Goal: Information Seeking & Learning: Understand process/instructions

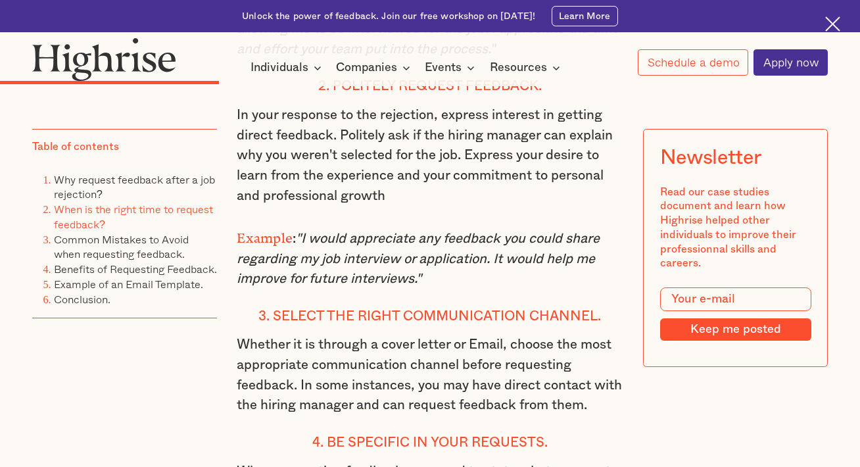
scroll to position [2236, 0]
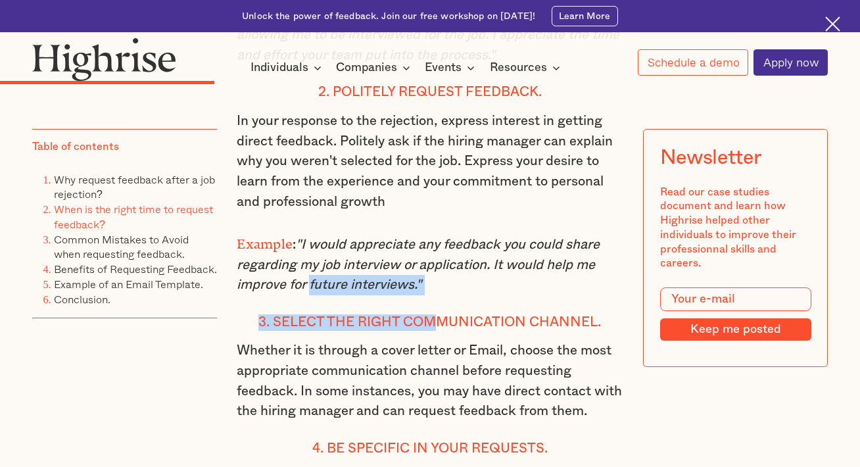
drag, startPoint x: 433, startPoint y: 308, endPoint x: 304, endPoint y: 292, distance: 130.6
click at [432, 295] on p "Example : "I would appreciate any feedback you could share regarding my job int…" at bounding box center [430, 263] width 387 height 64
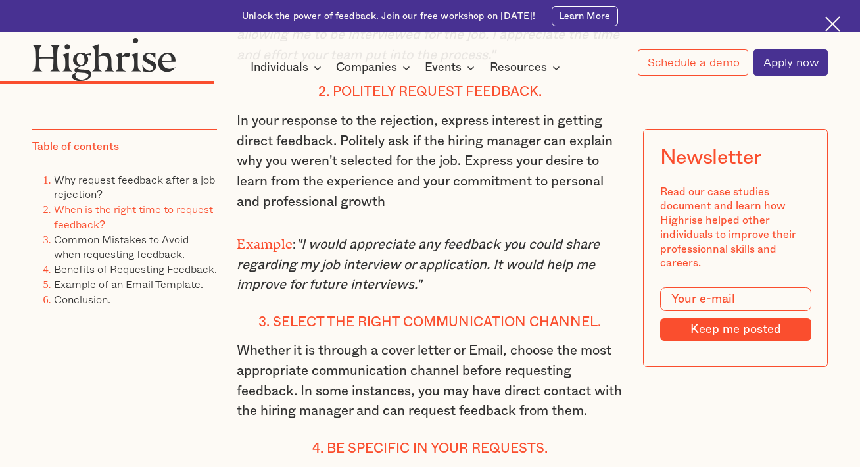
drag, startPoint x: 434, startPoint y: 297, endPoint x: 231, endPoint y: 258, distance: 206.9
copy p "Example : "I would appreciate any feedback you could share regarding my job int…"
click at [75, 398] on div "Table of contents Why request feedback after a job rejection? When is the right…" at bounding box center [124, 263] width 185 height 269
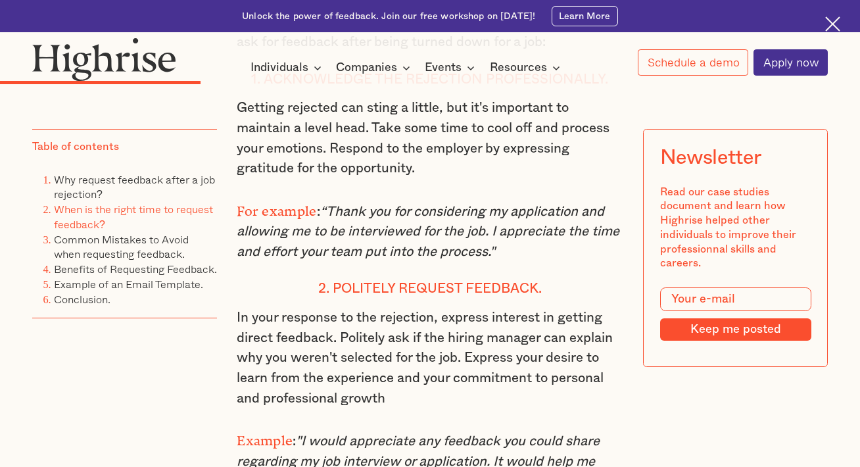
scroll to position [2038, 0]
drag, startPoint x: 539, startPoint y: 271, endPoint x: 227, endPoint y: 225, distance: 315.1
copy p "For example : “Thank you for considering my application and allowing me to be i…"
click at [106, 363] on div "Table of contents Why request feedback after a job rejection? When is the right…" at bounding box center [124, 263] width 185 height 269
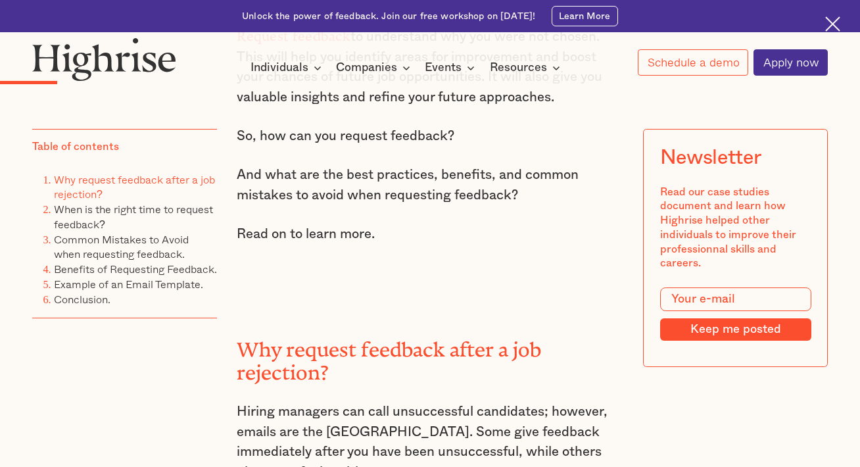
scroll to position [986, 0]
